Goal: Task Accomplishment & Management: Manage account settings

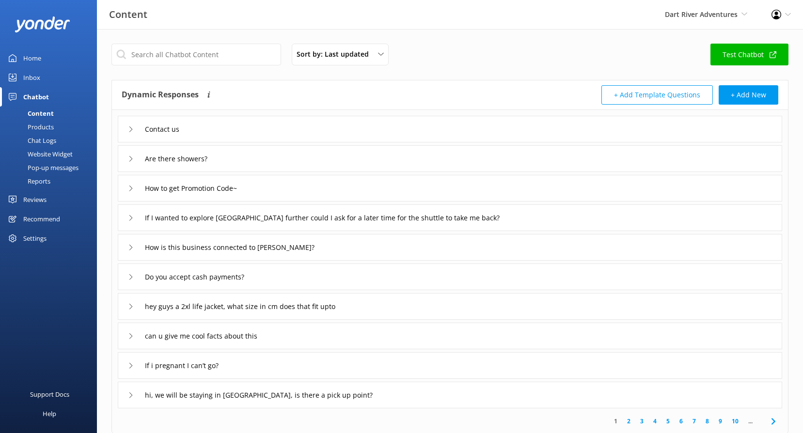
click at [44, 202] on div "Reviews" at bounding box center [34, 199] width 23 height 19
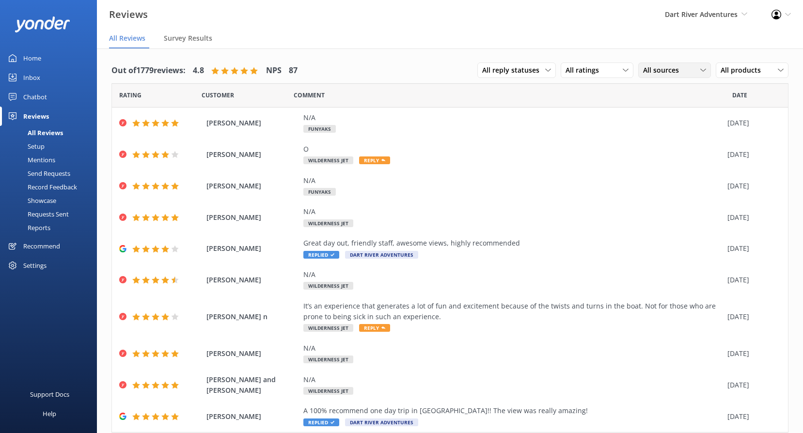
click at [657, 67] on span "All sources" at bounding box center [664, 70] width 42 height 11
click at [652, 147] on div "Google reviews" at bounding box center [680, 149] width 57 height 10
